Goal: Task Accomplishment & Management: Use online tool/utility

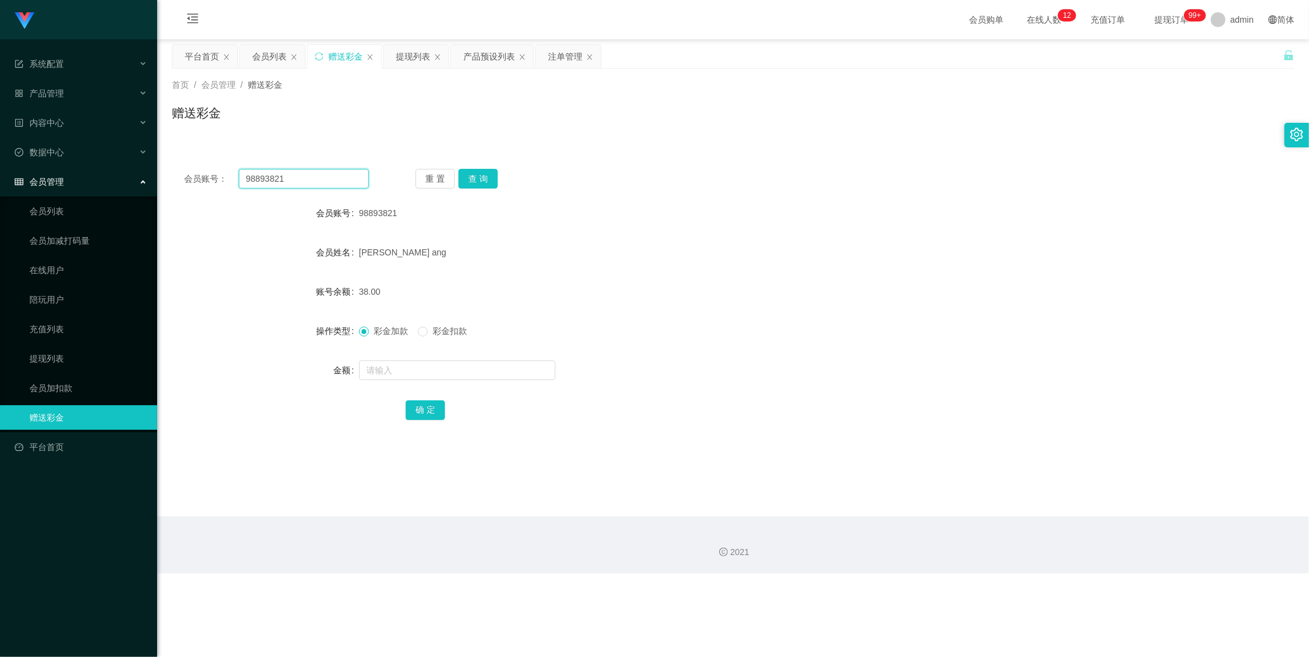
drag, startPoint x: 306, startPoint y: 175, endPoint x: 315, endPoint y: 180, distance: 11.0
click at [307, 175] on input "98893821" at bounding box center [304, 179] width 131 height 20
click at [403, 374] on input "text" at bounding box center [457, 370] width 196 height 20
type input "40"
drag, startPoint x: 415, startPoint y: 480, endPoint x: 440, endPoint y: 442, distance: 45.1
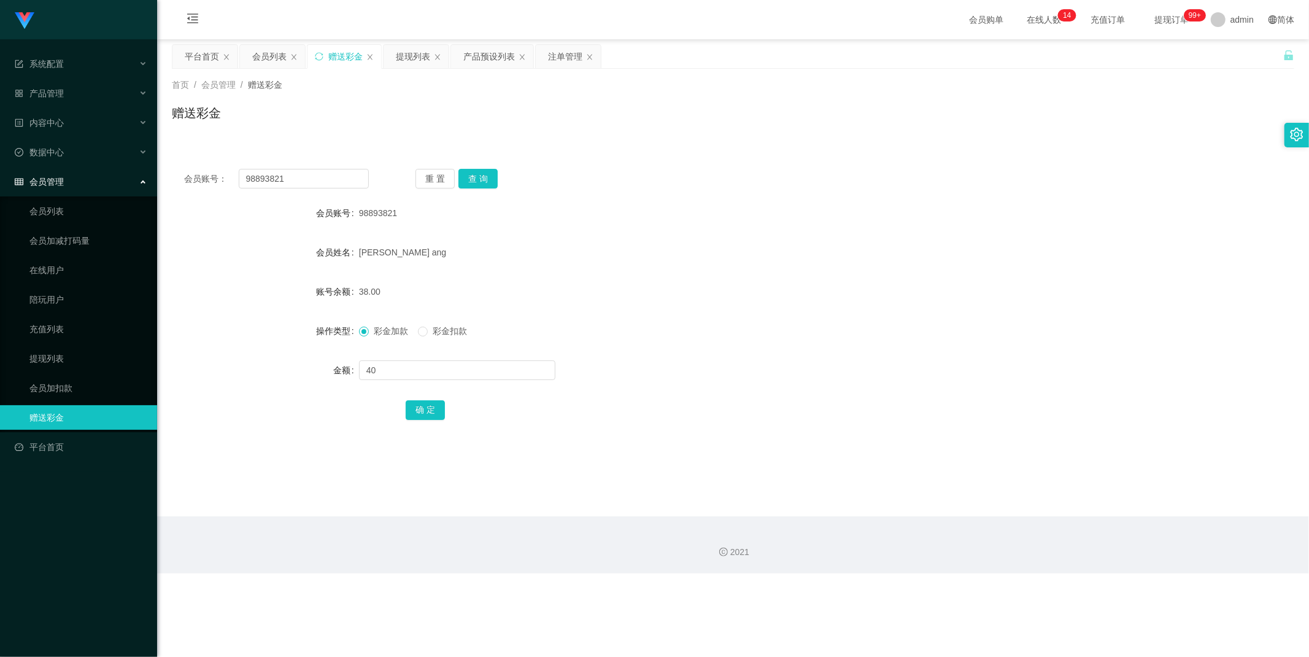
click at [415, 480] on main "关闭左侧 关闭右侧 关闭其它 刷新页面 平台首页 会员列表 赠送彩金 提现列表 产品预设列表 注单管理 首页 / 会员管理 / 赠送彩金 / 赠送彩金 会员账…" at bounding box center [733, 277] width 1152 height 477
click at [436, 412] on button "确 定" at bounding box center [425, 410] width 39 height 20
click at [290, 175] on input "98893821" at bounding box center [304, 179] width 131 height 20
click at [414, 58] on div "提现列表" at bounding box center [413, 56] width 34 height 23
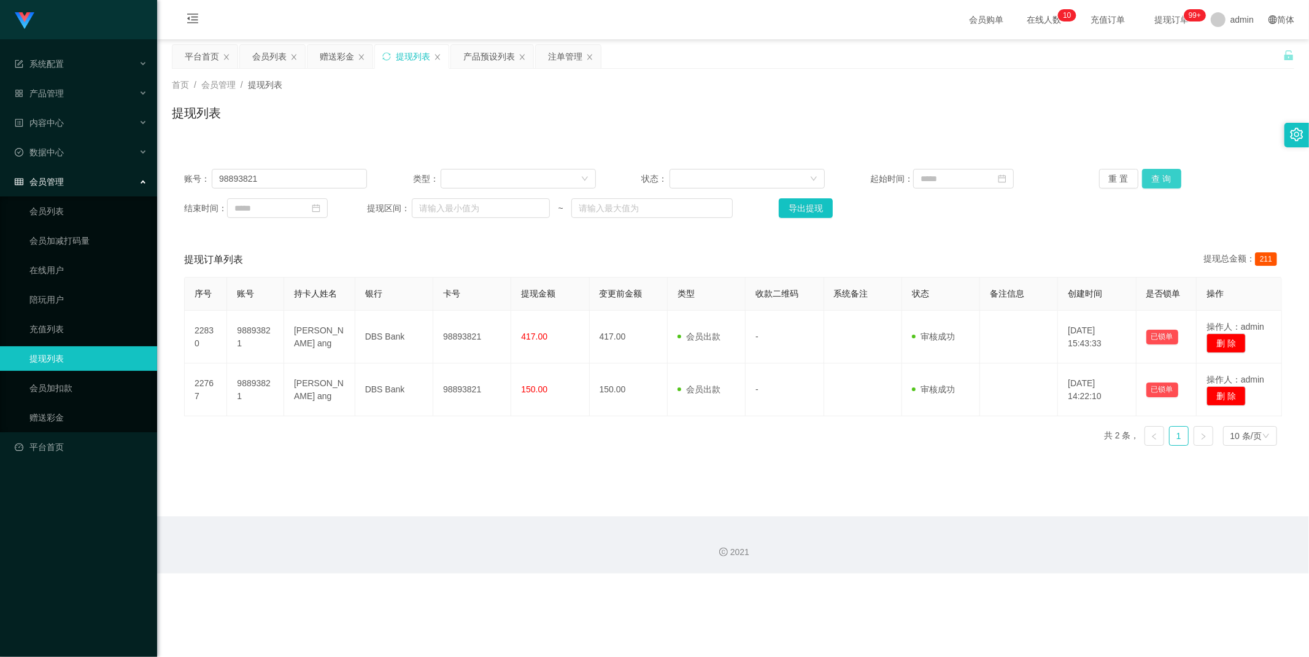
click at [1161, 178] on button "查 询" at bounding box center [1161, 179] width 39 height 20
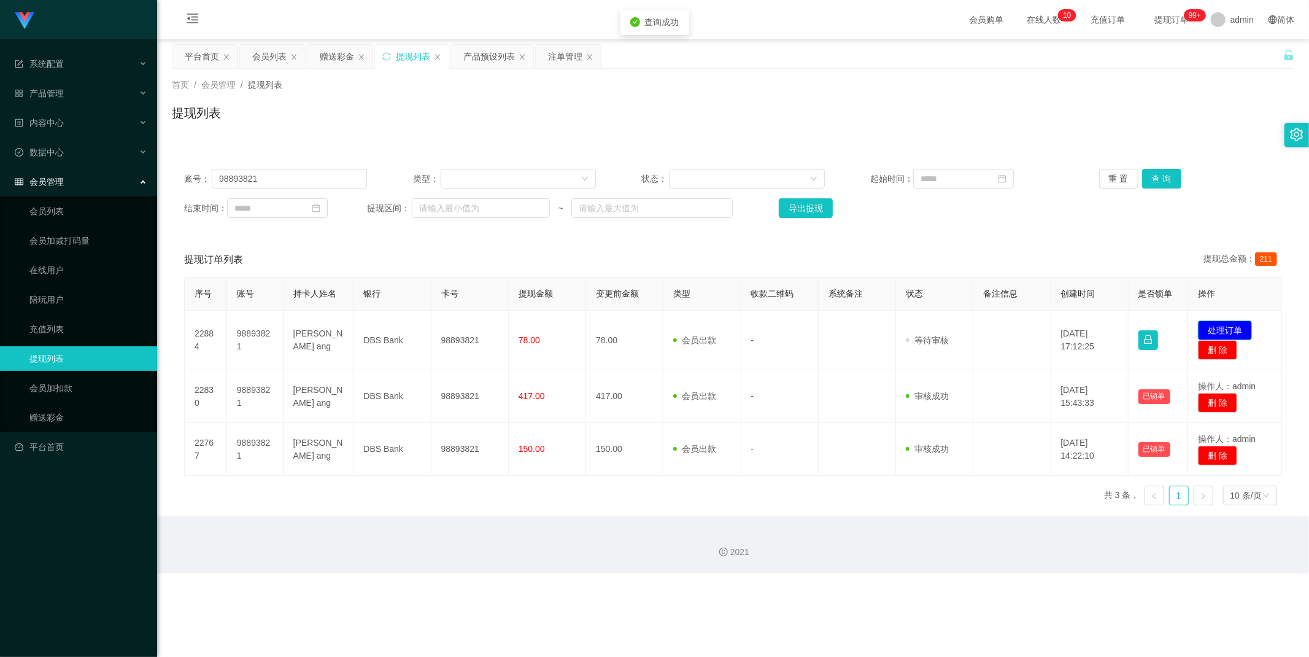
click at [1225, 322] on button "处理订单" at bounding box center [1225, 330] width 54 height 20
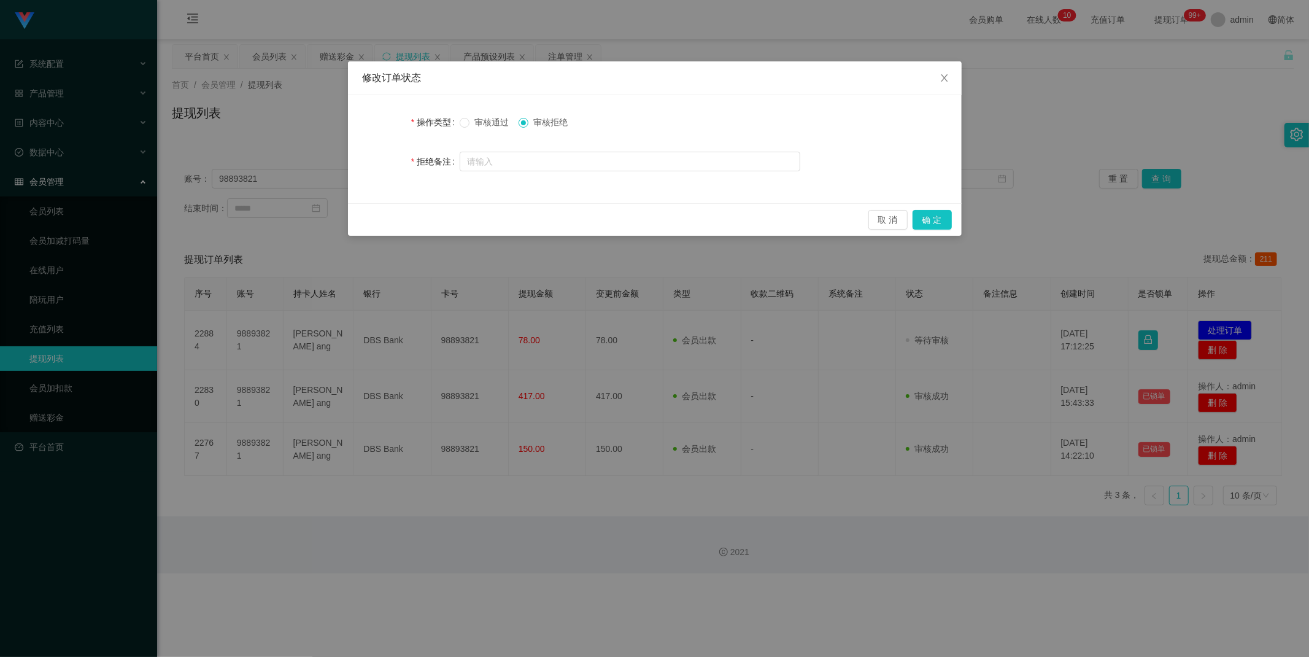
drag, startPoint x: 493, startPoint y: 120, endPoint x: 511, endPoint y: 138, distance: 26.0
click at [495, 120] on span "审核通过" at bounding box center [491, 122] width 44 height 10
click at [933, 217] on button "确 定" at bounding box center [931, 220] width 39 height 20
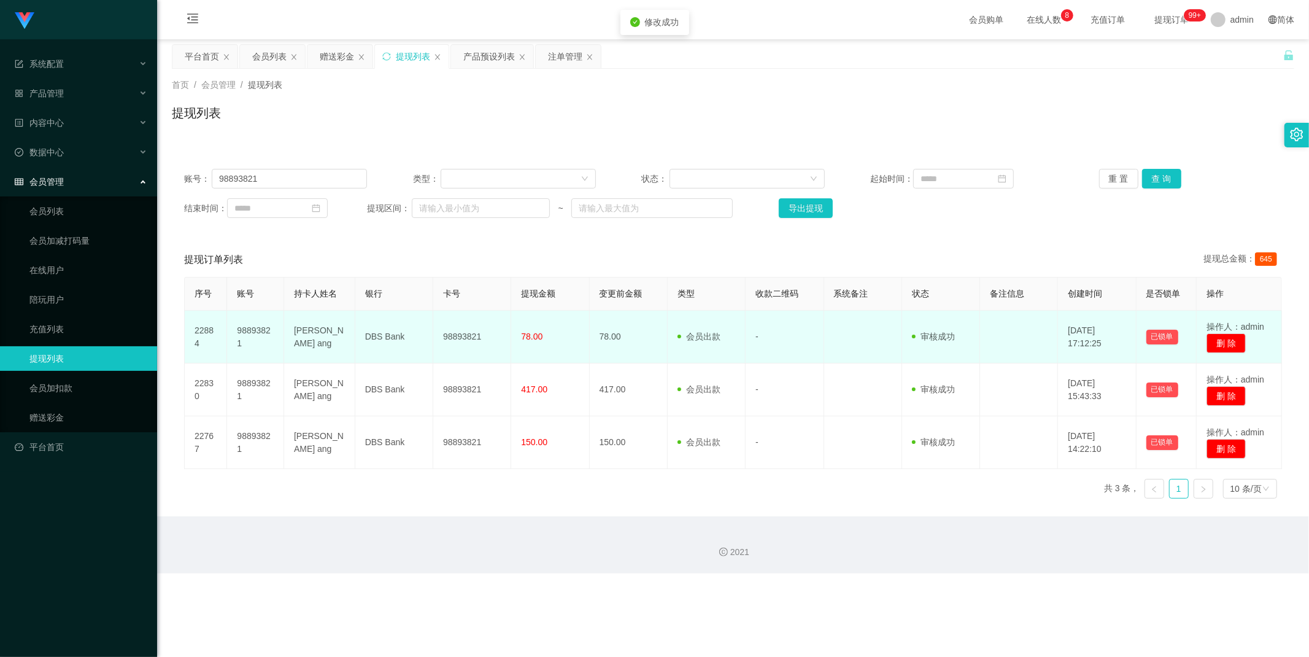
click at [474, 334] on td "98893821" at bounding box center [472, 336] width 78 height 53
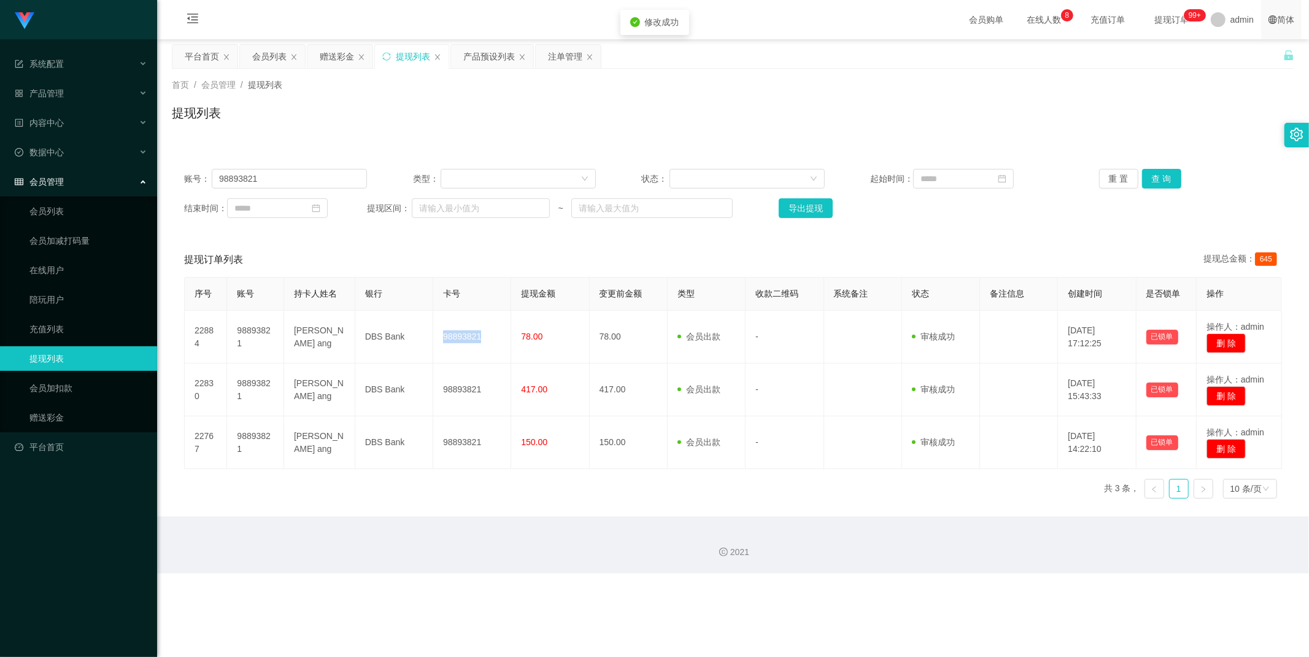
copy td "98893821"
